Goal: Information Seeking & Learning: Learn about a topic

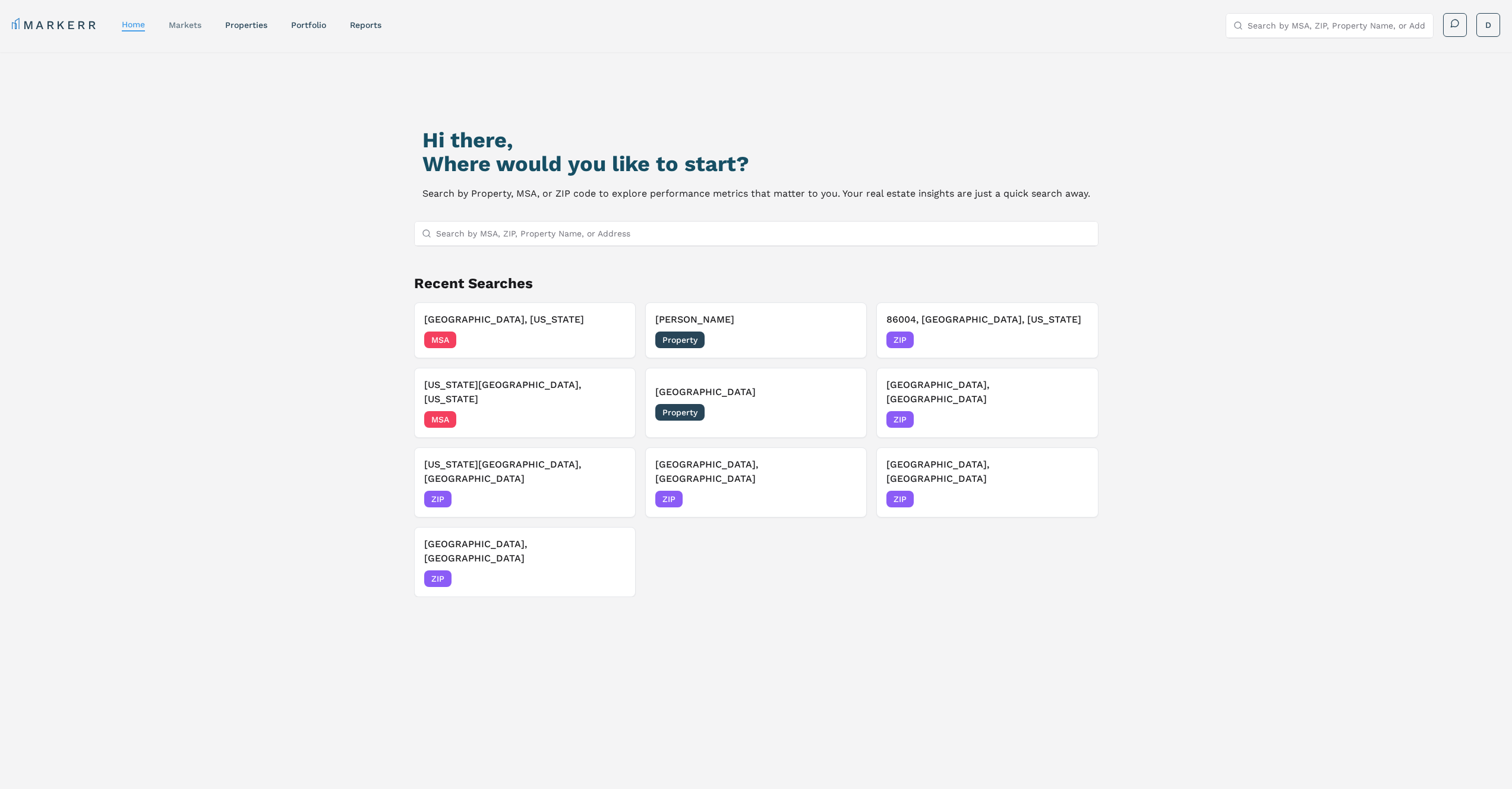
click at [188, 27] on link "markets" at bounding box center [185, 25] width 32 height 10
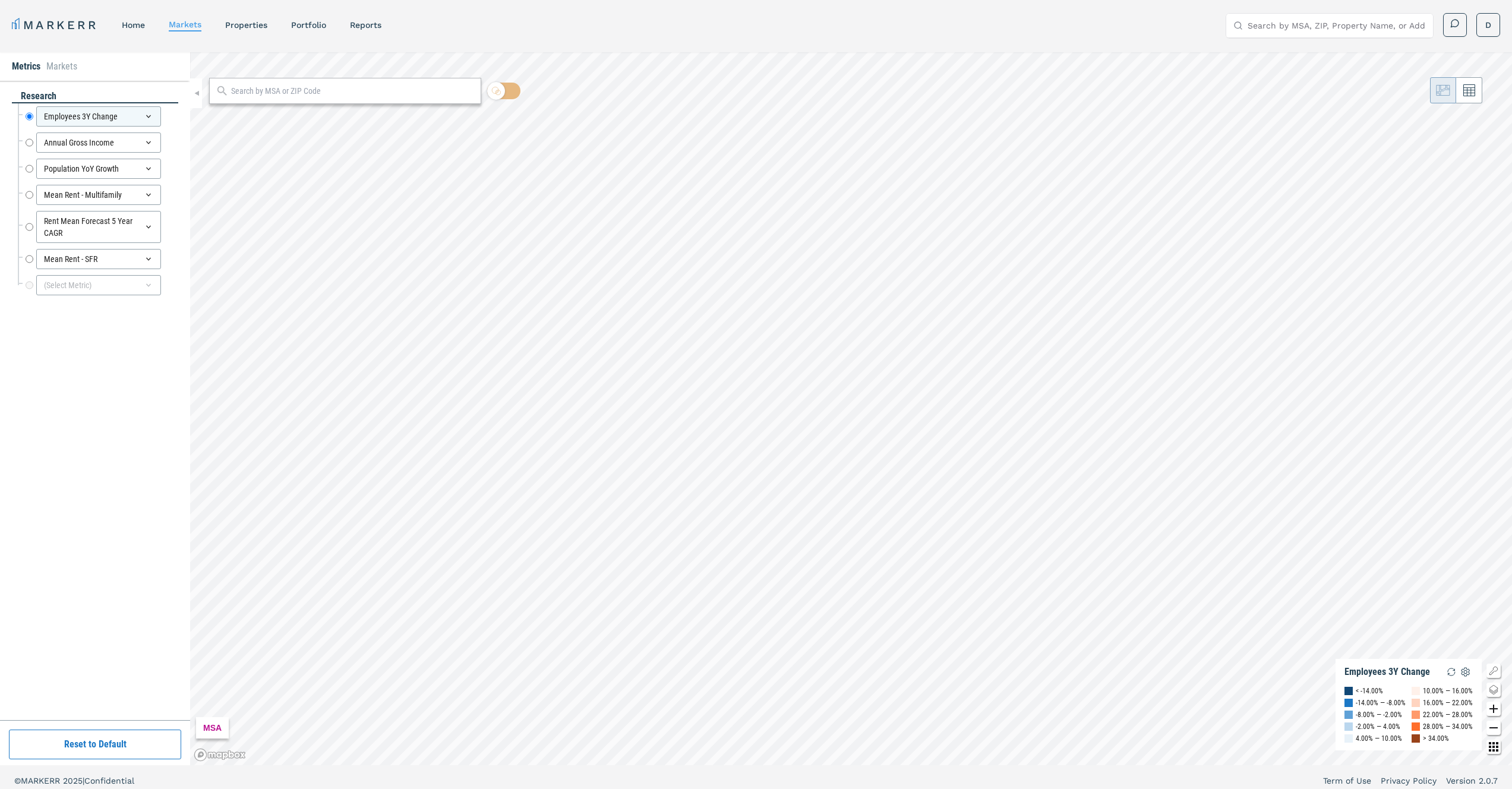
click at [99, 756] on button "Reset to Default" at bounding box center [95, 744] width 173 height 30
click at [27, 169] on input "Employees 3Y Change" at bounding box center [29, 169] width 8 height 20
radio input "false"
radio input "true"
click at [27, 115] on input "Annual Gross Income" at bounding box center [29, 117] width 8 height 20
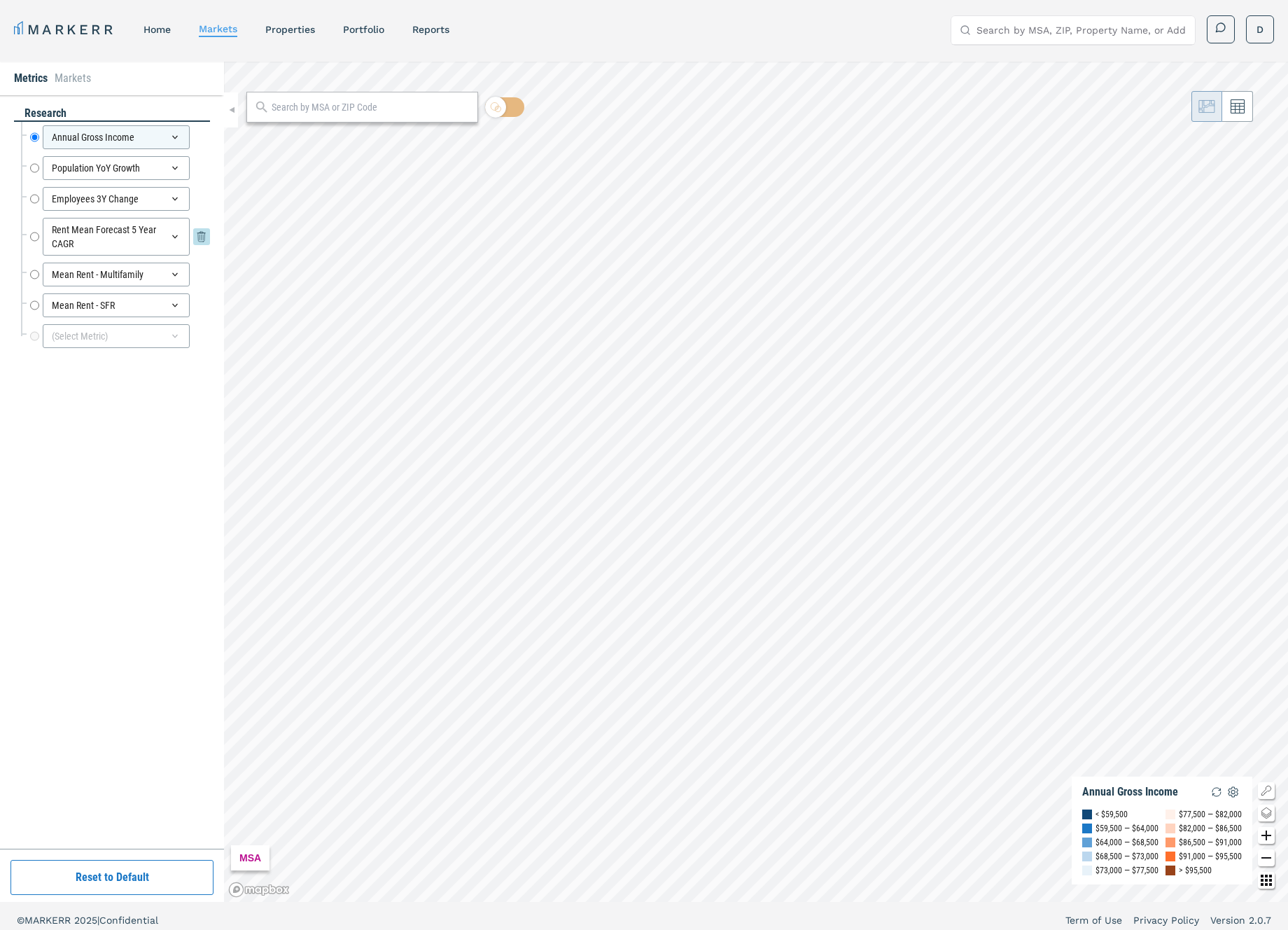
click at [40, 236] on div "Rent Mean Forecast 5 Year CAGR Rent Mean Forecast 5 Year CAGR" at bounding box center [120, 236] width 180 height 38
click at [35, 235] on input "Rent Mean Forecast 5 Year CAGR" at bounding box center [35, 236] width 9 height 38
radio input "false"
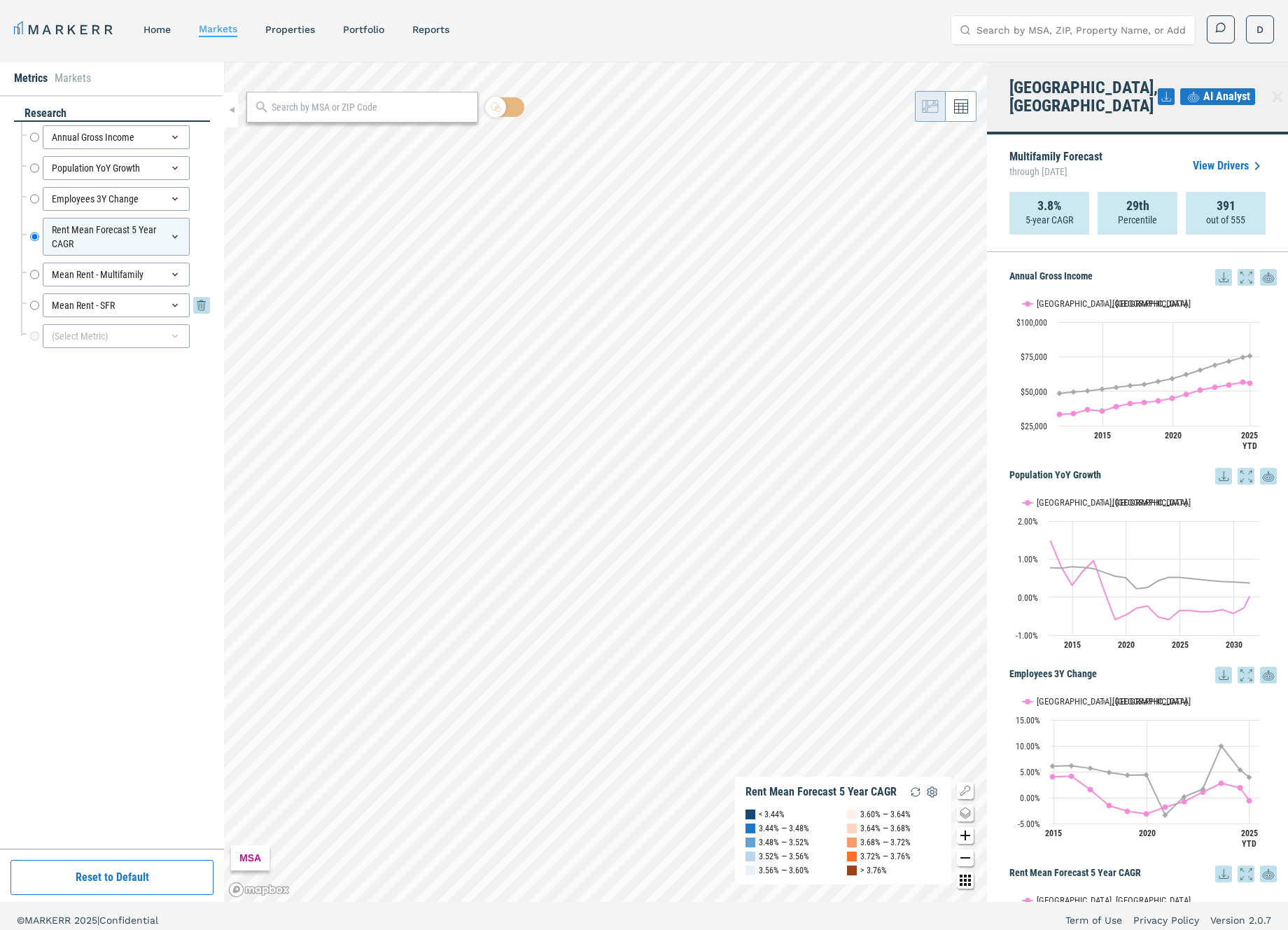
click at [38, 302] on input "Mean Rent - SFR" at bounding box center [35, 305] width 9 height 24
radio input "false"
radio input "true"
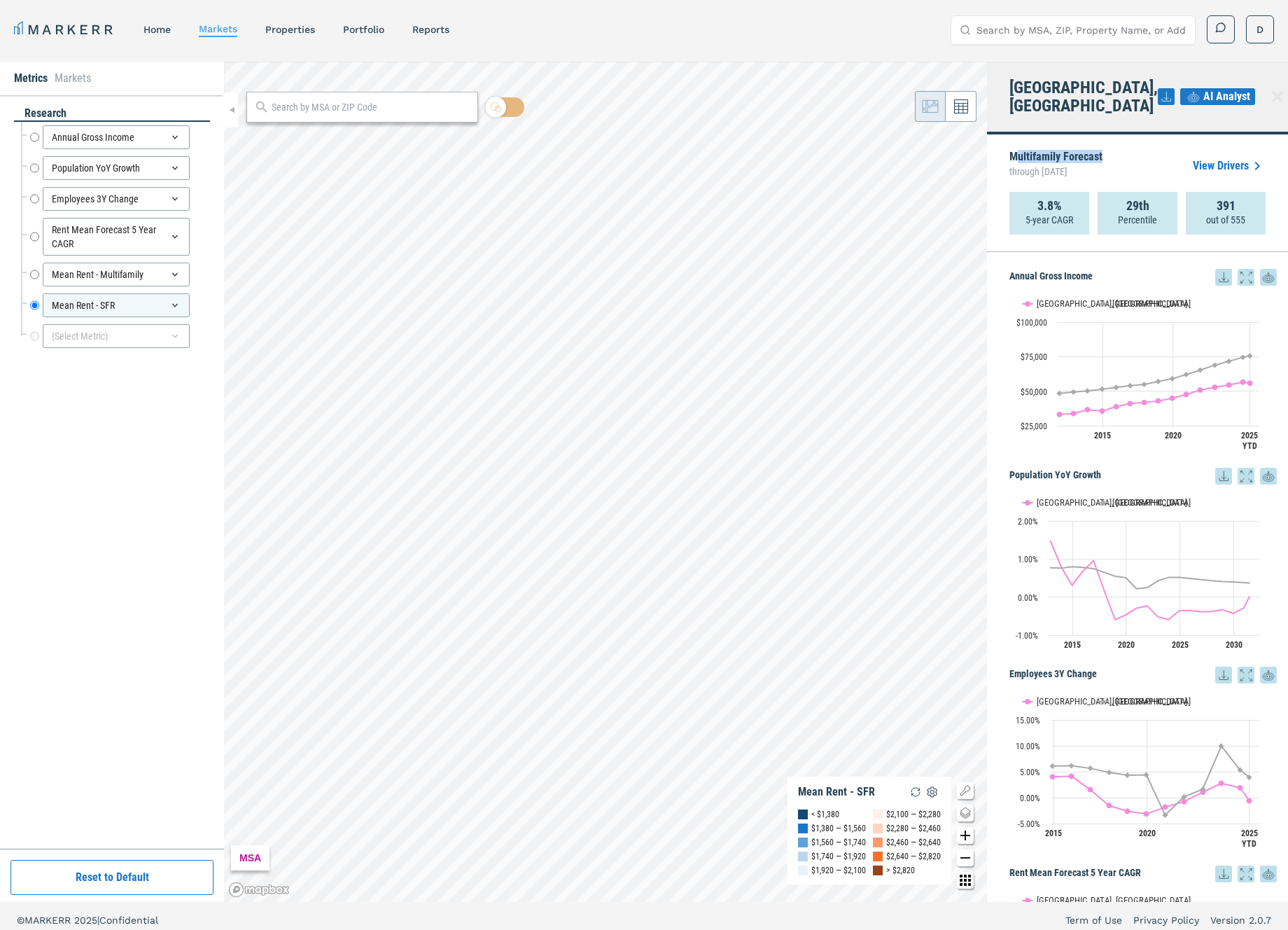
drag, startPoint x: 1101, startPoint y: 140, endPoint x: 1016, endPoint y: 140, distance: 85.0
click at [1016, 140] on div "Multifamily Forecast through June 2030 View Drivers" at bounding box center [1137, 166] width 256 height 52
drag, startPoint x: 1110, startPoint y: 456, endPoint x: 1009, endPoint y: 459, distance: 101.0
click at [1010, 468] on h5 "Population YoY Growth" at bounding box center [1143, 476] width 267 height 17
copy h5 "Population YoY Growth"
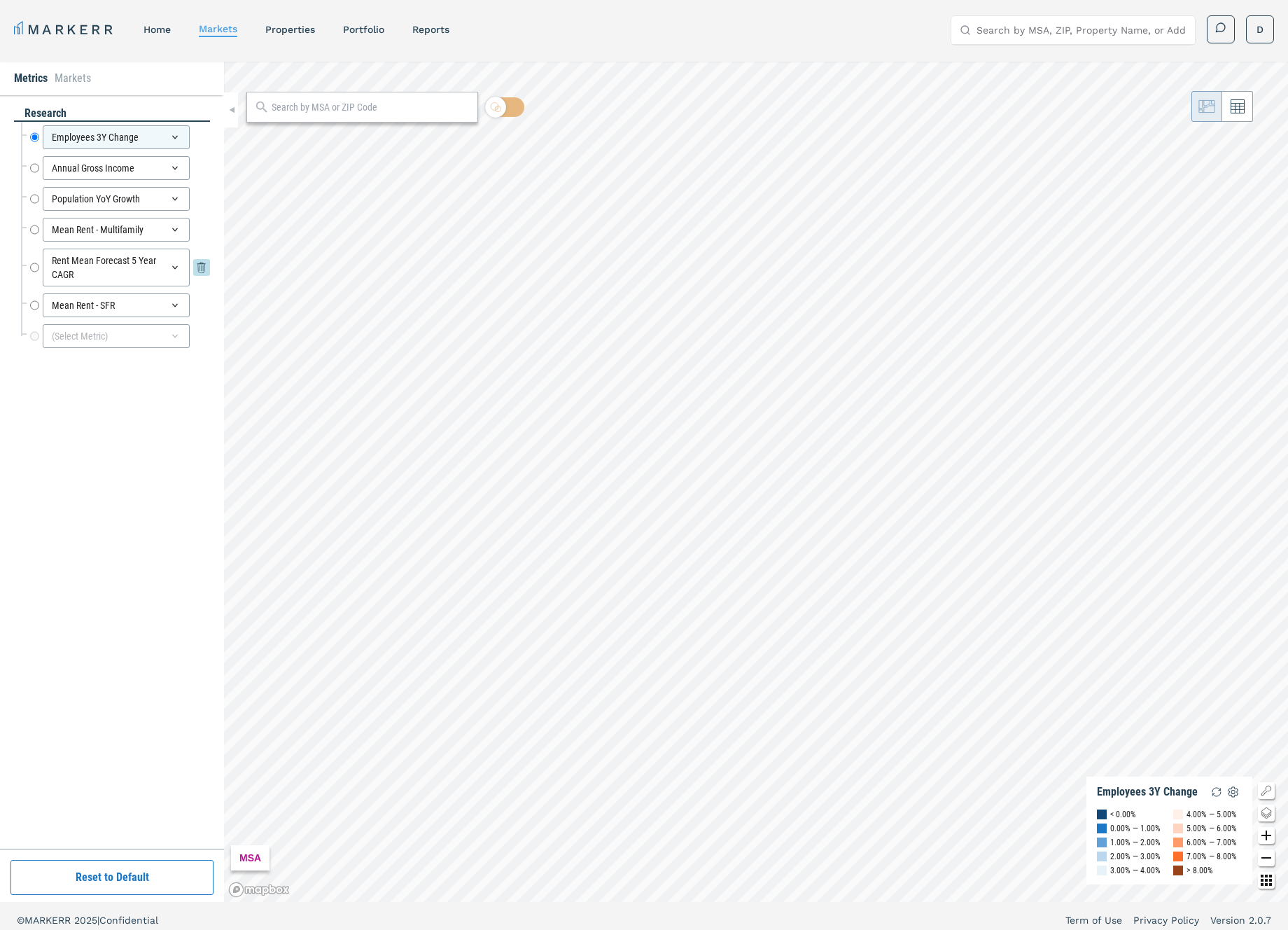
click at [37, 264] on input "Rent Mean Forecast 5 Year CAGR" at bounding box center [35, 267] width 9 height 38
radio input "false"
radio input "true"
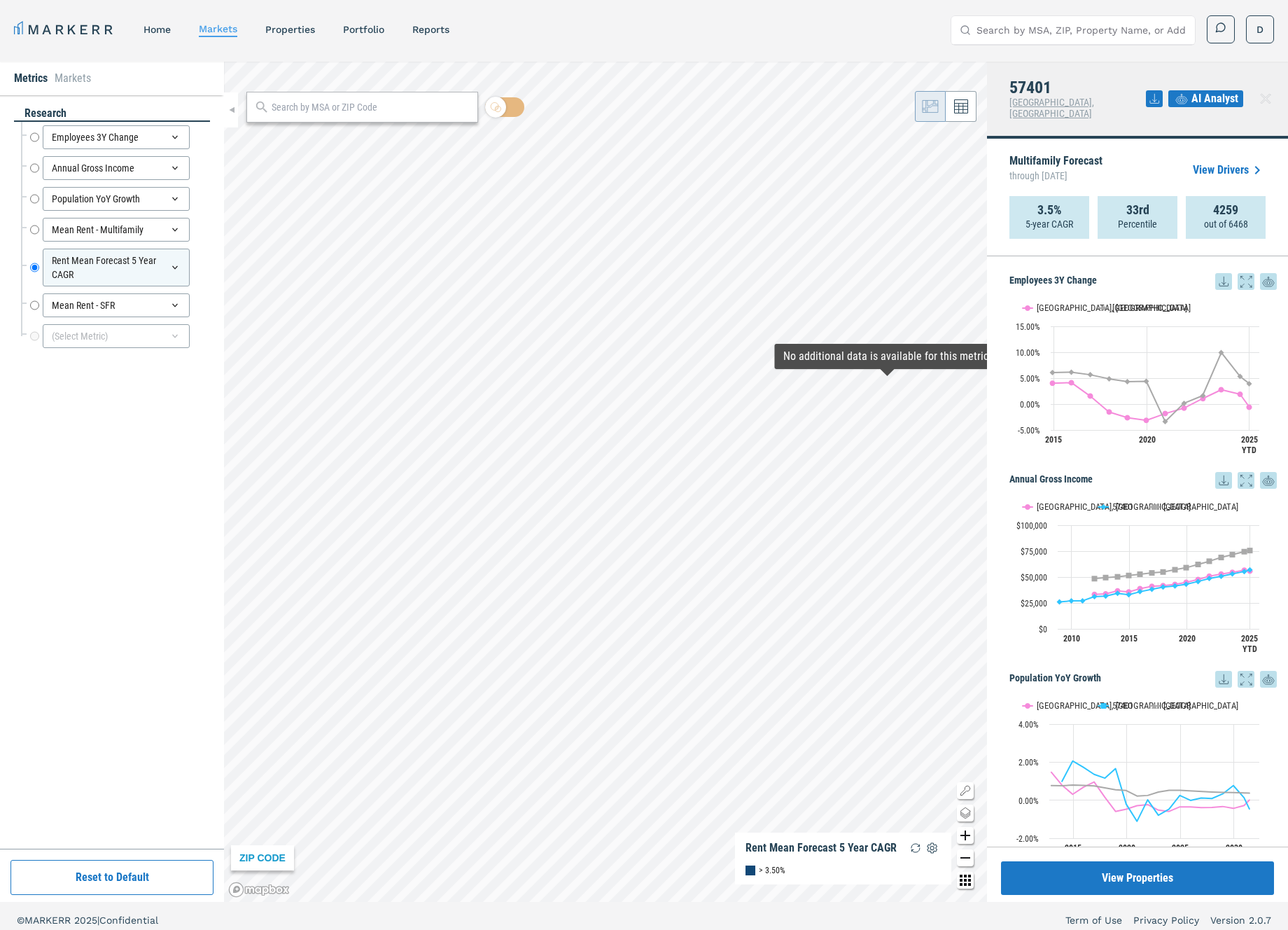
click at [1034, 86] on h4 "57401" at bounding box center [1078, 87] width 137 height 18
copy h4 "57401"
click at [1209, 161] on link "View Drivers" at bounding box center [1229, 170] width 73 height 17
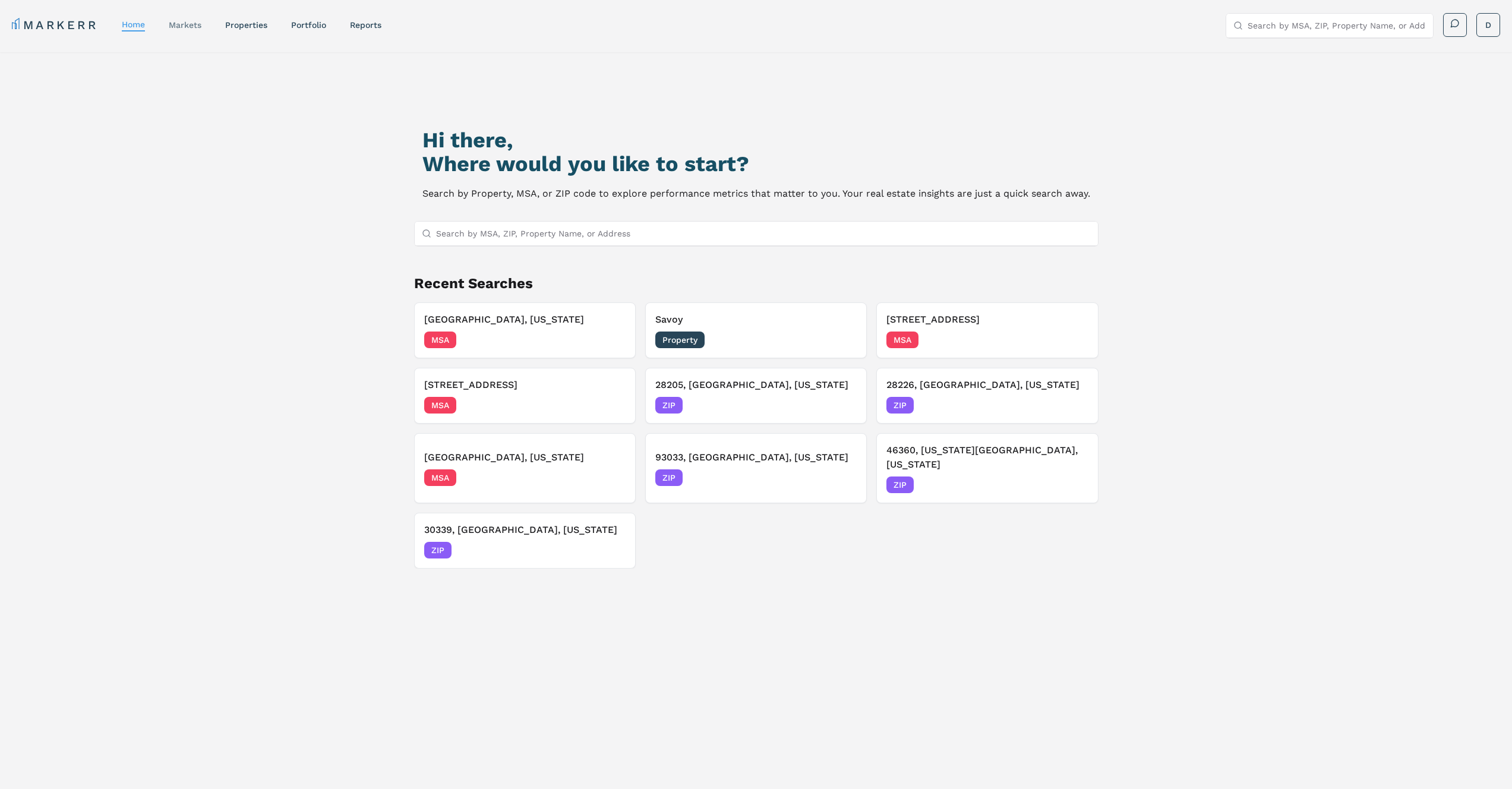
click at [199, 27] on link "markets" at bounding box center [185, 25] width 32 height 10
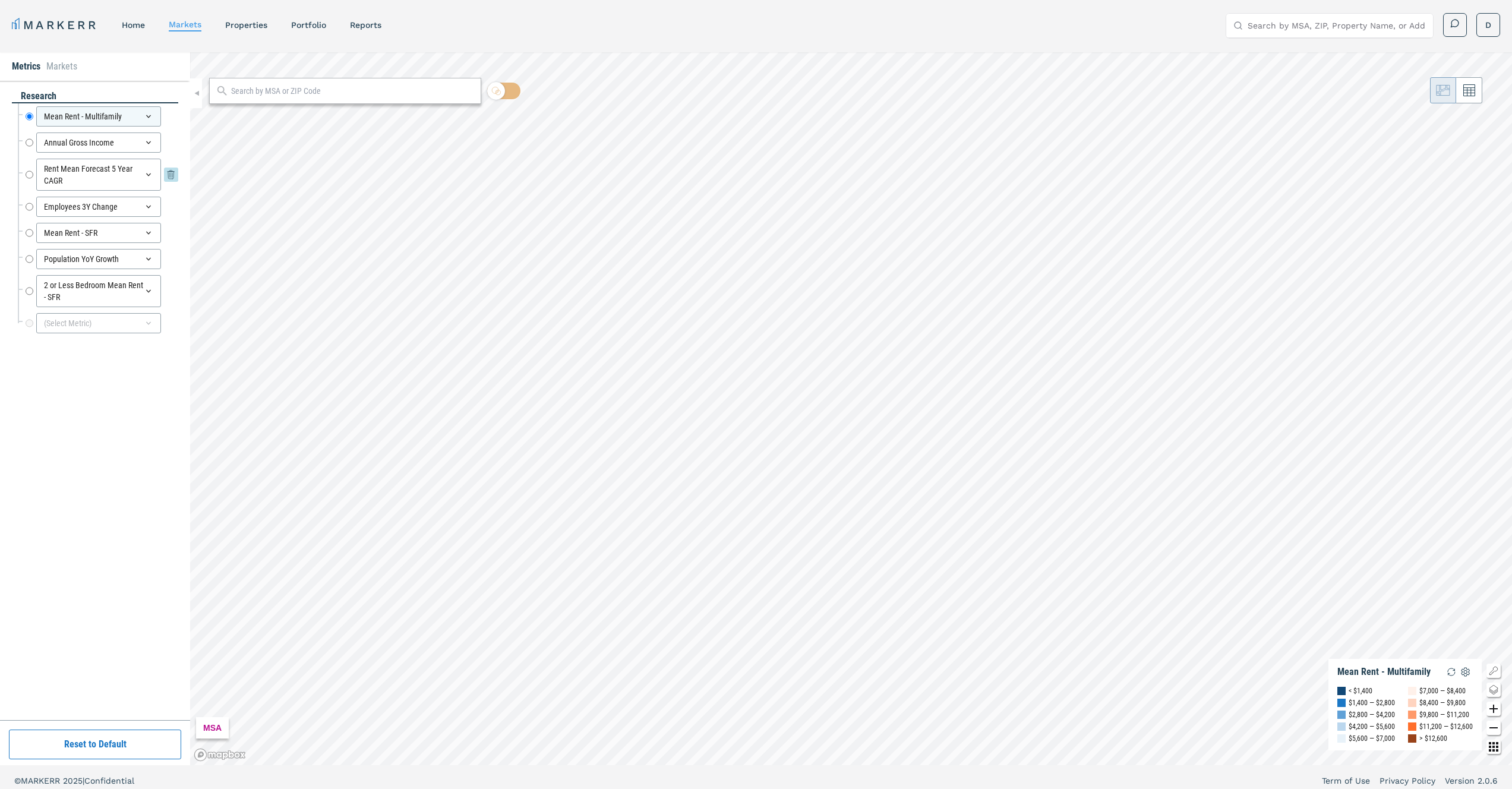
click at [26, 173] on input "Rent Mean Forecast 5 Year CAGR" at bounding box center [29, 174] width 8 height 32
radio input "false"
radio input "true"
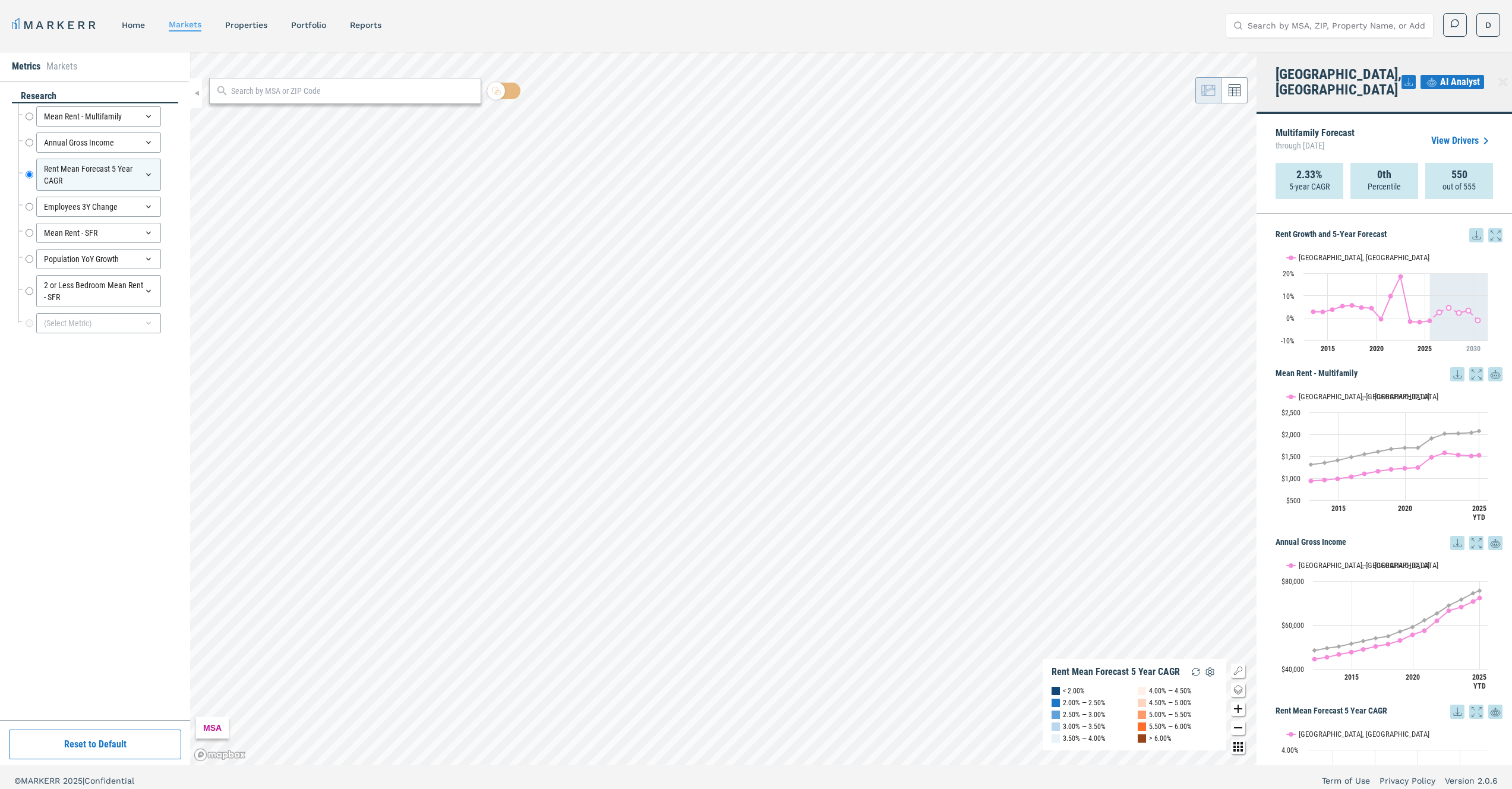
click at [1456, 140] on div "Multifamily Forecast through June 2030 View Drivers" at bounding box center [1384, 141] width 217 height 44
click at [386, 86] on input "text" at bounding box center [353, 91] width 244 height 13
paste input "57401"
type input "57401"
click at [332, 111] on span "57401, Aberdeen, South Dakota ZIP" at bounding box center [345, 117] width 272 height 18
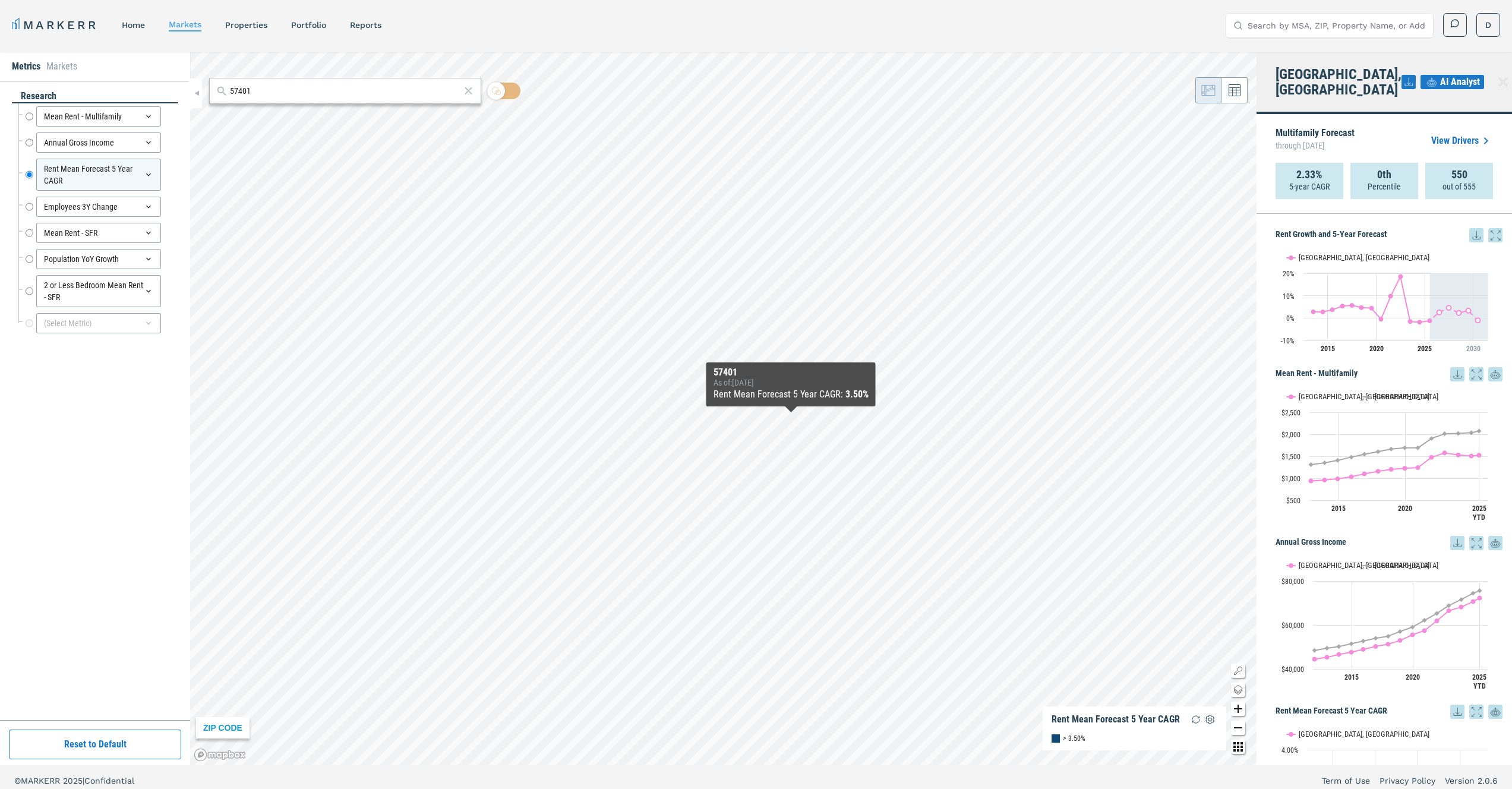
click at [791, 419] on div "57401 ZIP CODE Rent Mean Forecast 5 Year CAGR > 3.50% 57401 As of : 6/30/2030 R…" at bounding box center [723, 408] width 1066 height 713
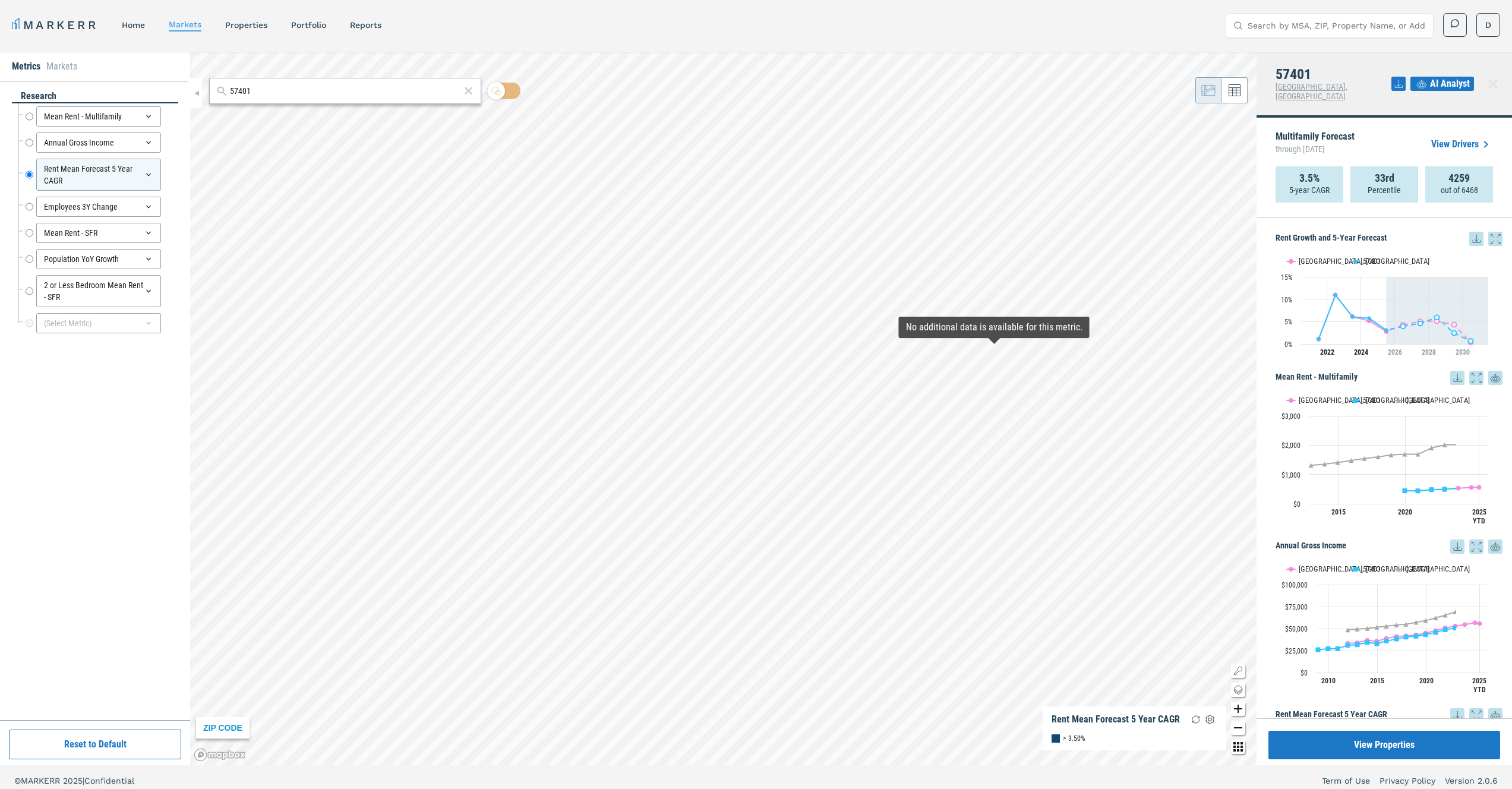
scroll to position [3, 0]
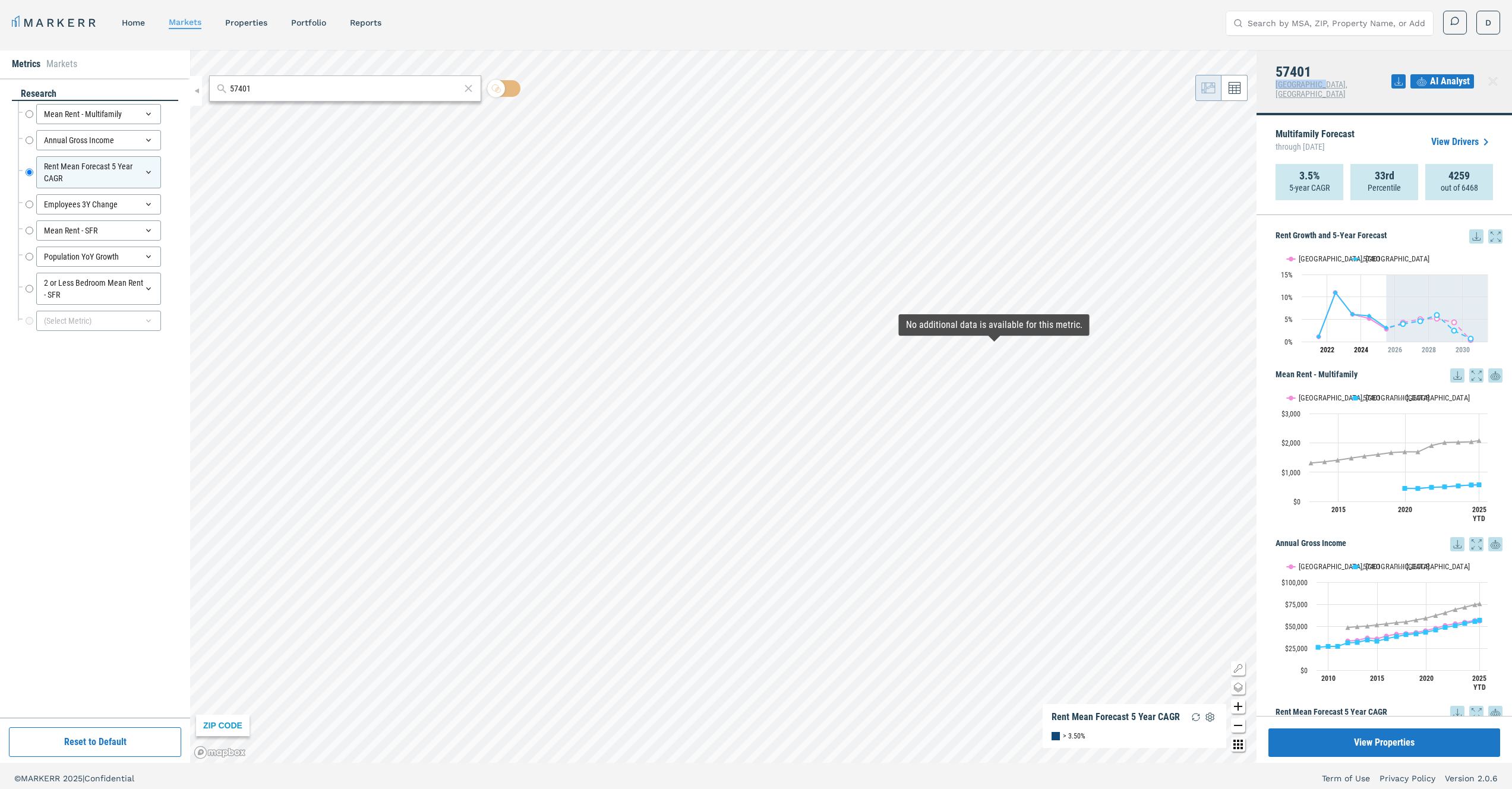
drag, startPoint x: 1309, startPoint y: 85, endPoint x: 1276, endPoint y: 85, distance: 33.0
click at [1276, 85] on div "57401 Aberdeen, SD AI Analyst" at bounding box center [1384, 82] width 255 height 66
copy span "[GEOGRAPHIC_DATA], [GEOGRAPHIC_DATA]"
